Goal: Information Seeking & Learning: Learn about a topic

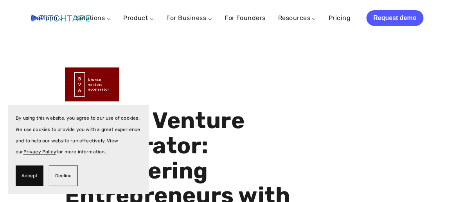
click at [29, 179] on span "Accept" at bounding box center [30, 175] width 16 height 11
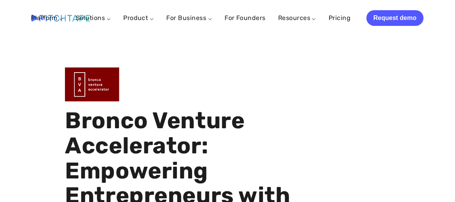
scroll to position [39, 0]
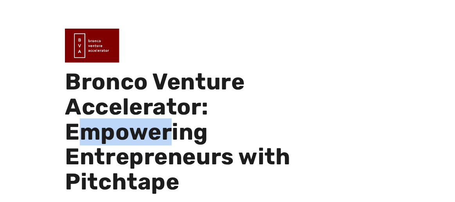
drag, startPoint x: 87, startPoint y: 128, endPoint x: 170, endPoint y: 141, distance: 83.9
click at [170, 141] on h1 "Bronco Venture Accelerator: Empowering Entrepreneurs with Pitchtape" at bounding box center [193, 131] width 257 height 125
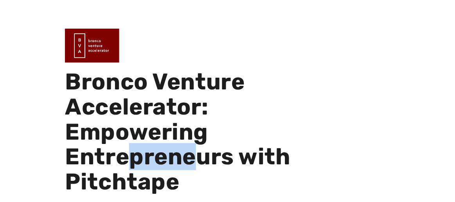
drag, startPoint x: 170, startPoint y: 142, endPoint x: 192, endPoint y: 159, distance: 27.3
click at [192, 159] on h1 "Bronco Venture Accelerator: Empowering Entrepreneurs with Pitchtape" at bounding box center [193, 131] width 257 height 125
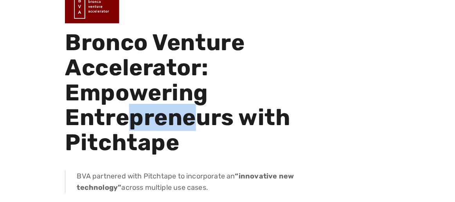
scroll to position [117, 0]
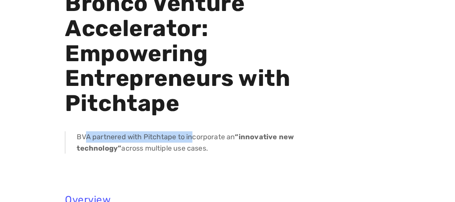
drag, startPoint x: 84, startPoint y: 135, endPoint x: 195, endPoint y: 135, distance: 111.2
click at [195, 135] on p "BVA partnered with Pitchtape to incorporate an “innovative new technology” acro…" at bounding box center [199, 142] width 245 height 23
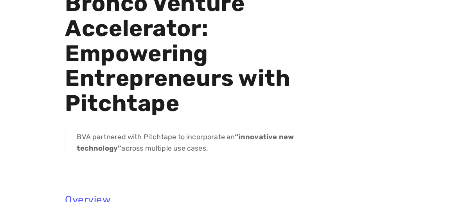
drag, startPoint x: 195, startPoint y: 135, endPoint x: 196, endPoint y: 148, distance: 12.9
click at [196, 148] on p "BVA partnered with Pitchtape to incorporate an “innovative new technology” acro…" at bounding box center [199, 142] width 245 height 23
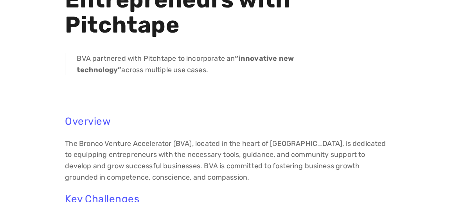
scroll to position [274, 0]
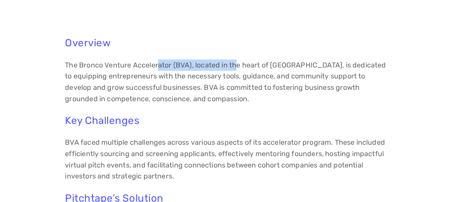
drag, startPoint x: 159, startPoint y: 61, endPoint x: 237, endPoint y: 59, distance: 78.7
click at [239, 60] on p "The Bronco Venture Accelerator (BVA), located in the heart of [GEOGRAPHIC_DATA]…" at bounding box center [227, 82] width 325 height 45
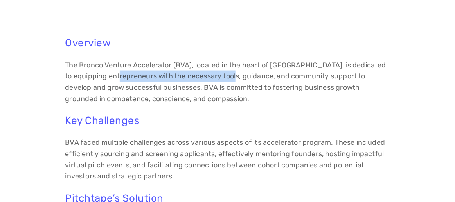
drag, startPoint x: 126, startPoint y: 76, endPoint x: 237, endPoint y: 81, distance: 111.3
click at [237, 81] on p "The Bronco Venture Accelerator (BVA), located in the heart of [GEOGRAPHIC_DATA]…" at bounding box center [227, 82] width 325 height 45
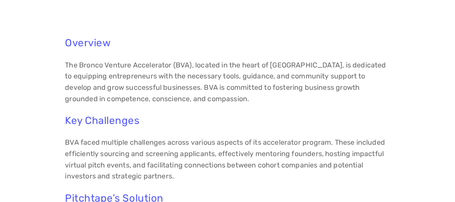
drag, startPoint x: 237, startPoint y: 81, endPoint x: 204, endPoint y: 113, distance: 46.5
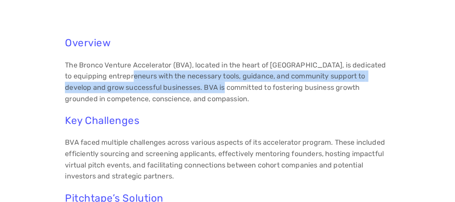
drag, startPoint x: 137, startPoint y: 81, endPoint x: 206, endPoint y: 91, distance: 70.1
click at [206, 91] on p "The Bronco Venture Accelerator (BVA), located in the heart of [GEOGRAPHIC_DATA]…" at bounding box center [227, 82] width 325 height 45
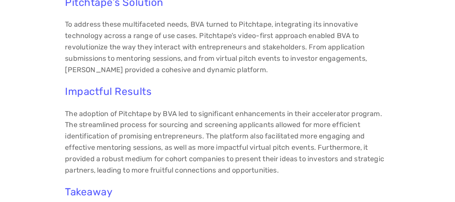
scroll to position [509, 0]
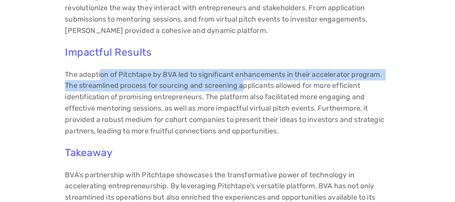
drag, startPoint x: 100, startPoint y: 74, endPoint x: 244, endPoint y: 80, distance: 144.6
click at [244, 80] on p "The adoption of Pitchtape by BVA led to significant enhancements in their accel…" at bounding box center [227, 103] width 325 height 68
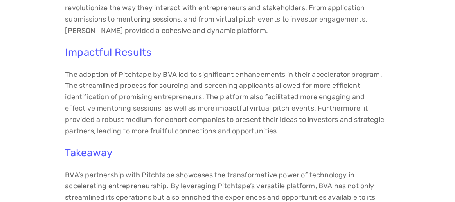
drag, startPoint x: 244, startPoint y: 80, endPoint x: 232, endPoint y: 100, distance: 23.6
click at [231, 101] on p "The adoption of Pitchtape by BVA led to significant enhancements in their accel…" at bounding box center [227, 103] width 325 height 68
drag, startPoint x: 176, startPoint y: 86, endPoint x: 239, endPoint y: 86, distance: 62.6
click at [239, 86] on p "The adoption of Pitchtape by BVA led to significant enhancements in their accel…" at bounding box center [227, 103] width 325 height 68
drag, startPoint x: 239, startPoint y: 86, endPoint x: 229, endPoint y: 113, distance: 29.0
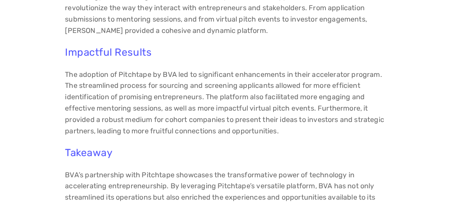
click at [235, 110] on p "The adoption of Pitchtape by BVA led to significant enhancements in their accel…" at bounding box center [227, 103] width 325 height 68
drag, startPoint x: 227, startPoint y: 121, endPoint x: 236, endPoint y: 121, distance: 8.2
click at [236, 121] on p "The adoption of Pitchtape by BVA led to significant enhancements in their accel…" at bounding box center [227, 103] width 325 height 68
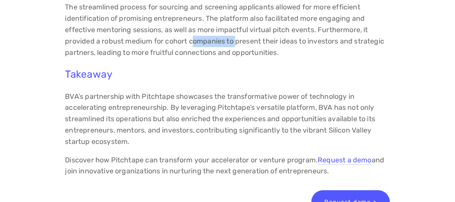
scroll to position [665, 0]
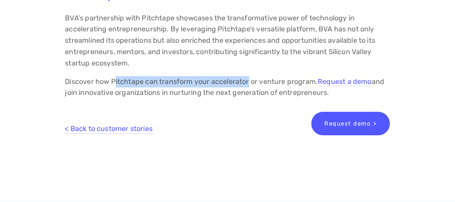
drag, startPoint x: 140, startPoint y: 81, endPoint x: 250, endPoint y: 87, distance: 110.1
click at [250, 87] on p "Discover how Pitchtape can transform your accelerator or venture program. Reque…" at bounding box center [227, 87] width 325 height 23
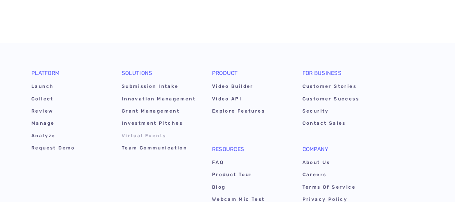
scroll to position [861, 0]
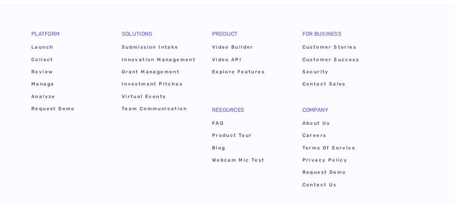
drag, startPoint x: 142, startPoint y: 142, endPoint x: 148, endPoint y: 142, distance: 6.3
click at [142, 142] on nav "Platform Launch Collect Review [GEOGRAPHIC_DATA] Analyze Request Demo Solutions…" at bounding box center [227, 111] width 408 height 176
click at [324, 123] on link "About Us" at bounding box center [340, 124] width 75 height 12
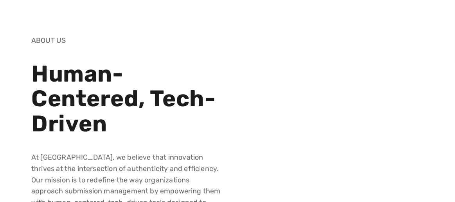
scroll to position [78, 0]
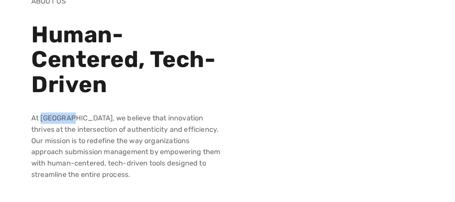
drag, startPoint x: 41, startPoint y: 116, endPoint x: 106, endPoint y: 114, distance: 65.0
click at [105, 115] on p "At [GEOGRAPHIC_DATA], we believe that innovation thrives at the intersection of…" at bounding box center [126, 146] width 190 height 68
